Goal: Navigation & Orientation: Understand site structure

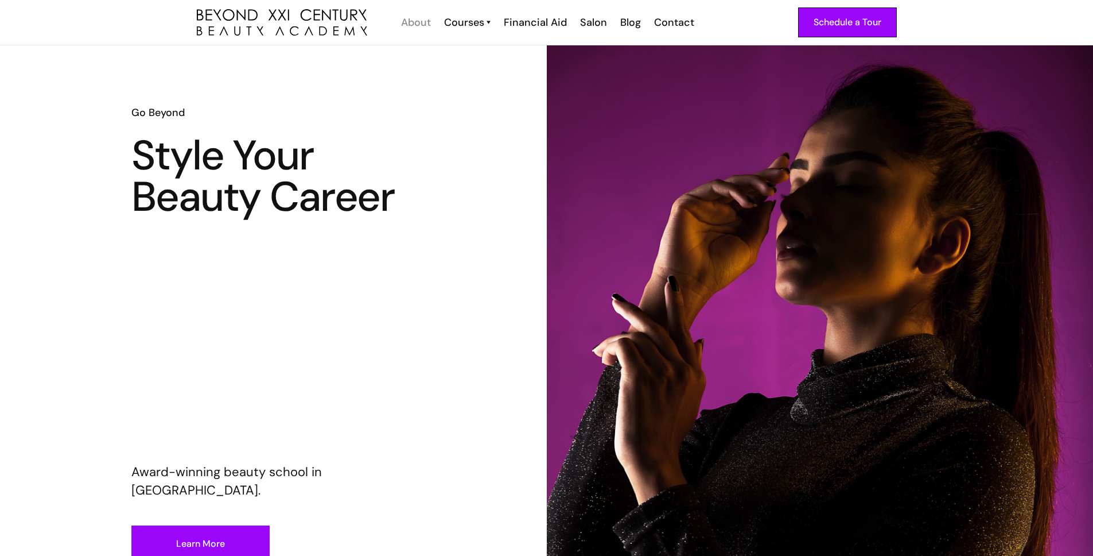
click at [416, 22] on div "About" at bounding box center [416, 22] width 30 height 15
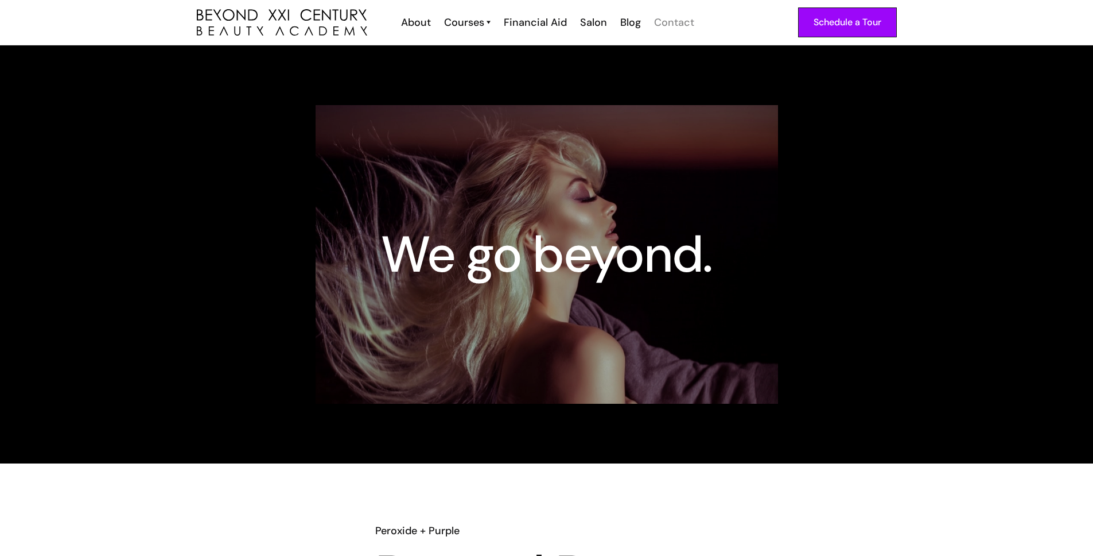
click at [672, 22] on div "Contact" at bounding box center [674, 22] width 40 height 15
